Goal: Navigation & Orientation: Go to known website

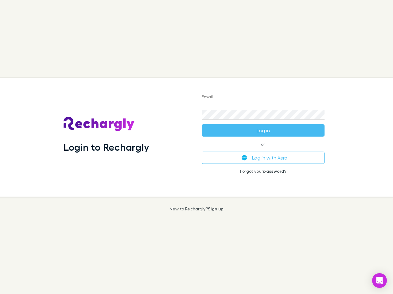
click at [196, 147] on div "Login to Rechargly" at bounding box center [128, 137] width 138 height 119
click at [263, 98] on input "Email" at bounding box center [262, 98] width 123 height 10
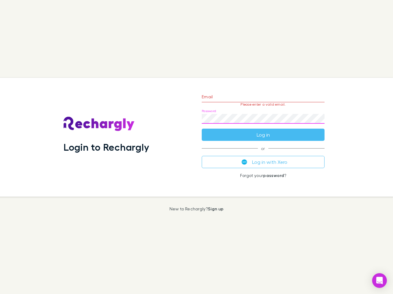
click at [263, 131] on form "Email Please enter a valid email. Password Log in" at bounding box center [262, 114] width 123 height 53
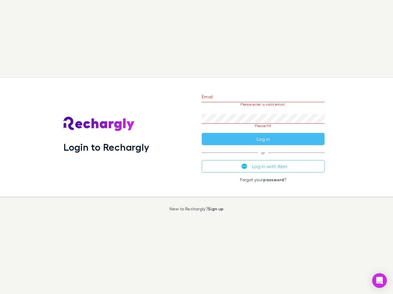
click at [263, 158] on div "Email Please enter a valid email. Password Please fill Log in or Log in with Xe…" at bounding box center [263, 137] width 132 height 119
click at [379, 281] on icon "Open Intercom Messenger" at bounding box center [379, 280] width 6 height 7
